Goal: Task Accomplishment & Management: Manage account settings

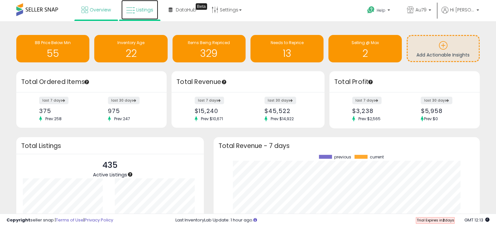
click at [140, 9] on span "Listings" at bounding box center [144, 10] width 17 height 7
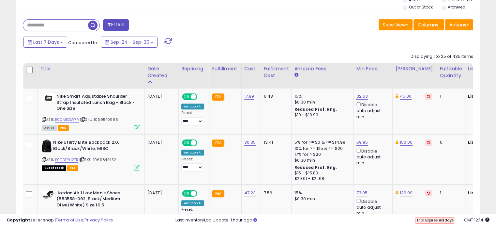
scroll to position [259, 0]
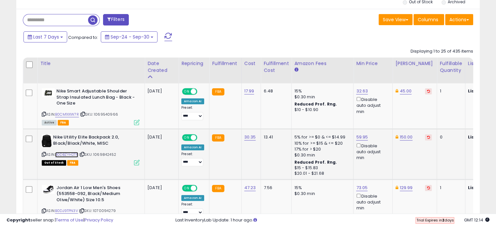
click at [62, 152] on link "B0DBZYH2TR" at bounding box center [66, 155] width 23 height 6
click at [65, 111] on link "B0CM1XXW7R" at bounding box center [67, 114] width 24 height 6
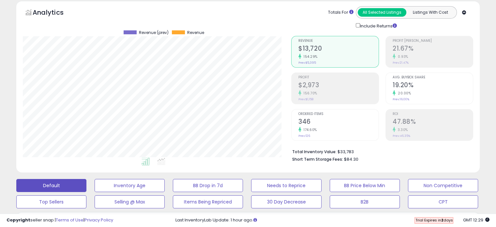
scroll to position [0, 0]
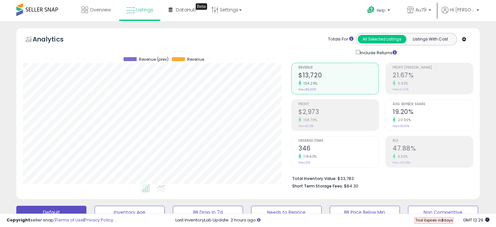
scroll to position [133, 268]
click at [465, 11] on span "Hi [PERSON_NAME]" at bounding box center [462, 10] width 24 height 7
click at [458, 35] on link "Account" at bounding box center [463, 35] width 17 height 6
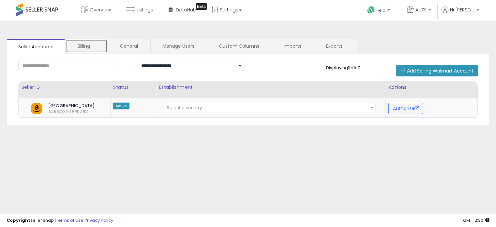
click at [89, 44] on link "Billing" at bounding box center [86, 46] width 41 height 14
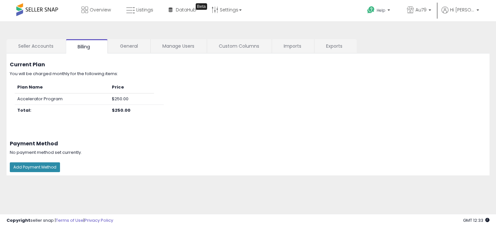
click at [30, 165] on button "Add Payment Method" at bounding box center [35, 167] width 50 height 10
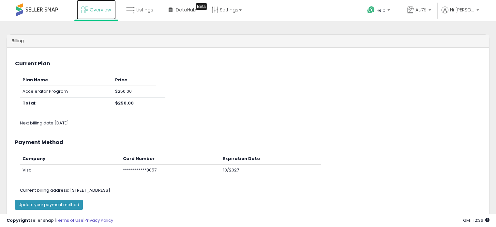
click at [96, 8] on span "Overview" at bounding box center [100, 10] width 21 height 7
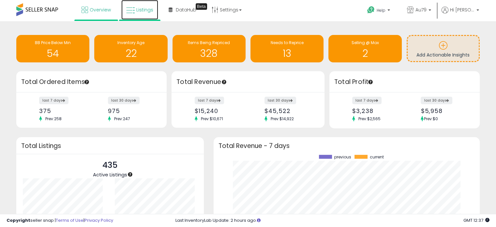
click at [141, 8] on span "Listings" at bounding box center [144, 10] width 17 height 7
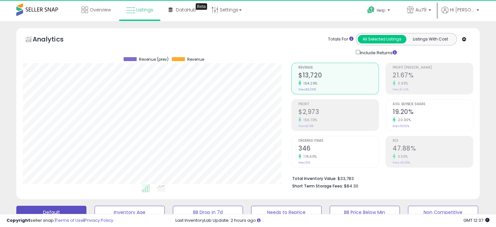
scroll to position [133, 268]
